Goal: Transaction & Acquisition: Purchase product/service

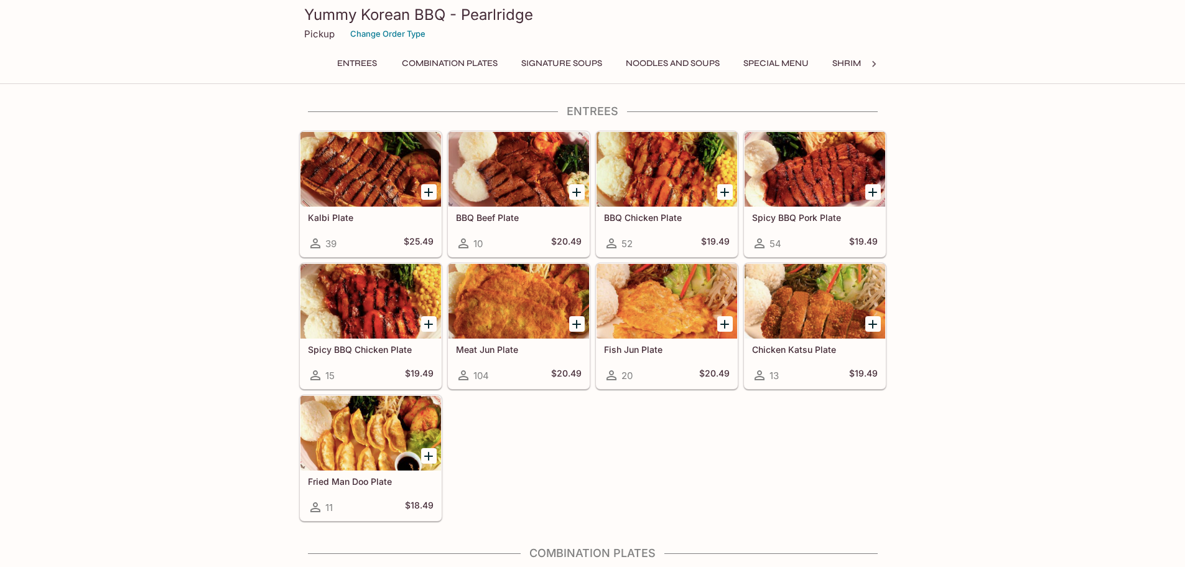
click at [877, 65] on icon at bounding box center [874, 64] width 12 height 12
click at [877, 63] on icon at bounding box center [874, 64] width 12 height 12
click at [620, 60] on button "Catering Menu - Meats" at bounding box center [639, 63] width 124 height 17
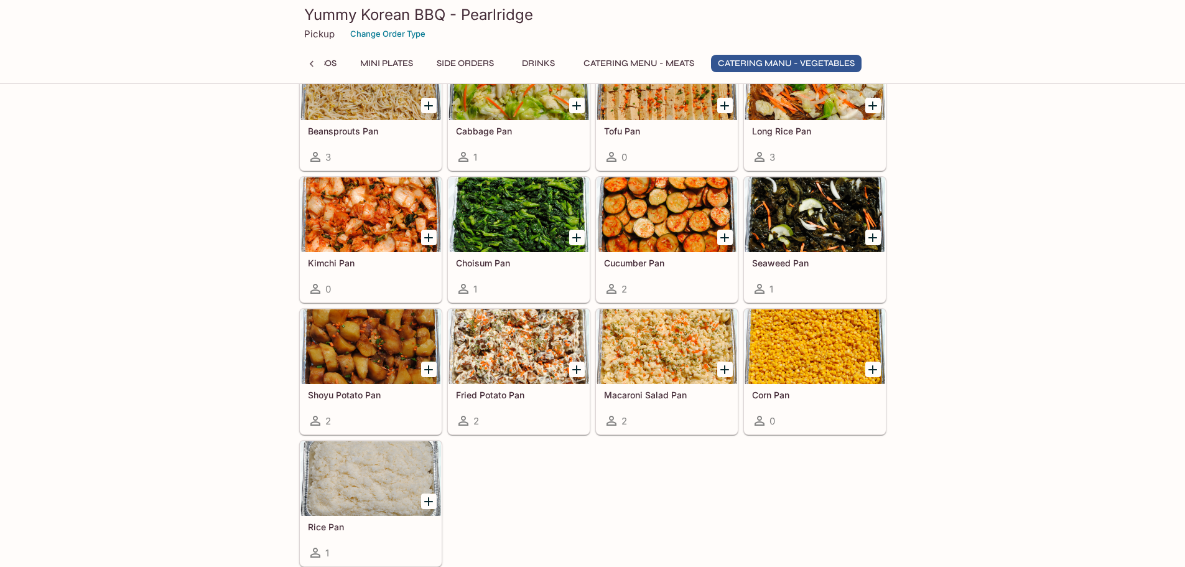
click at [317, 554] on icon at bounding box center [315, 553] width 10 height 10
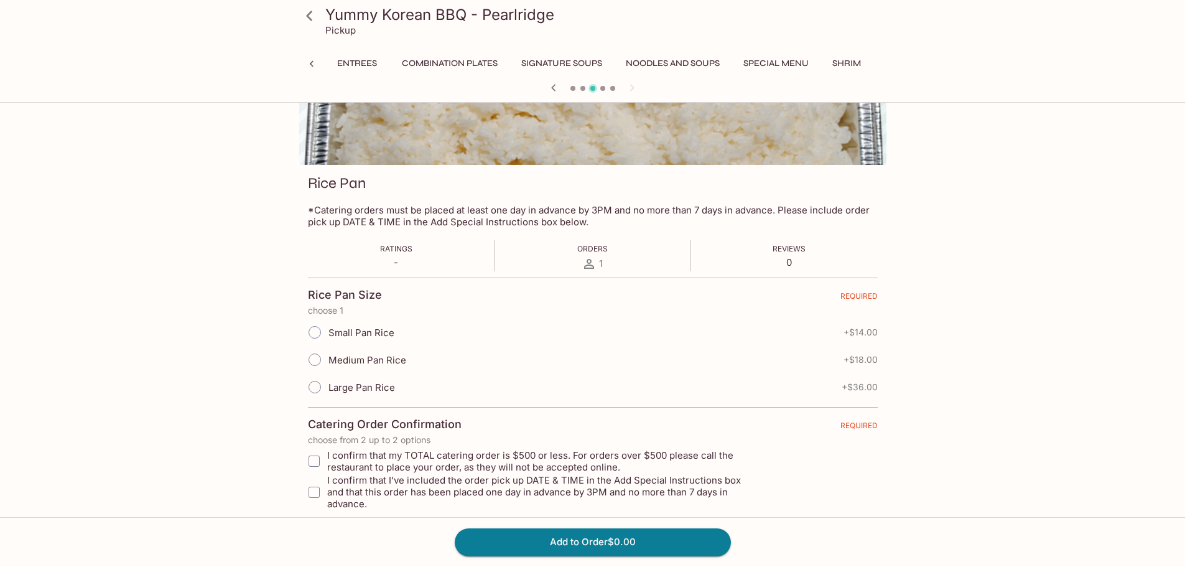
scroll to position [0, 582]
click at [307, 14] on icon at bounding box center [310, 16] width 22 height 22
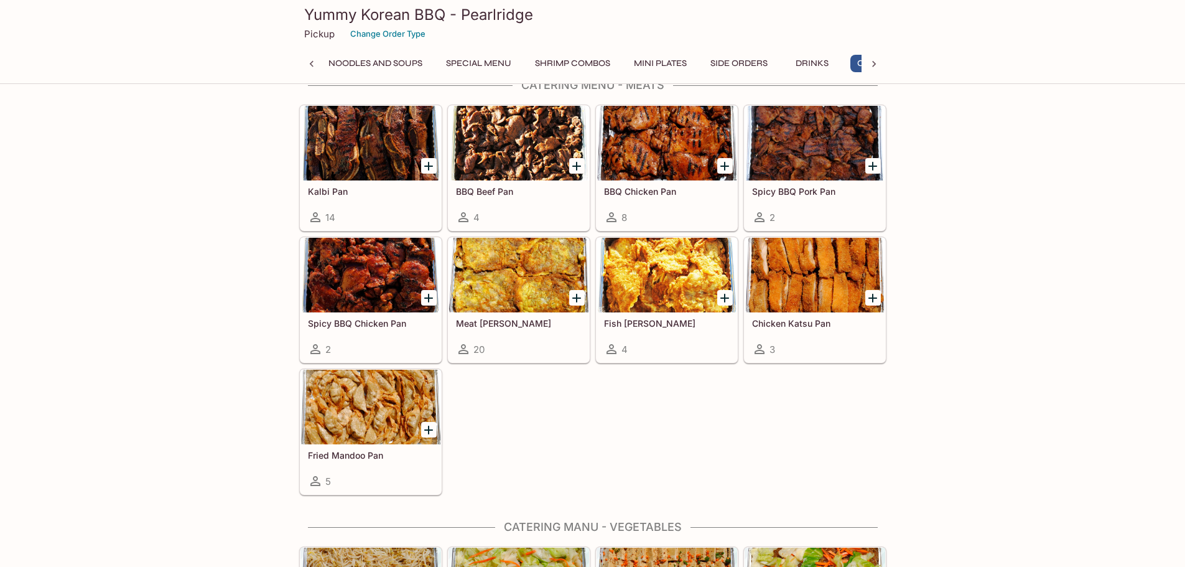
scroll to position [0, 419]
